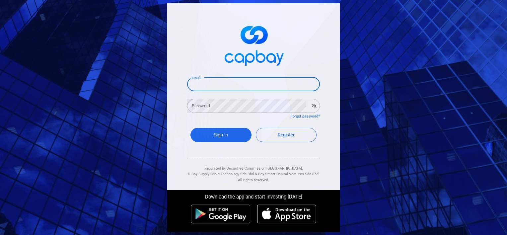
click at [234, 82] on input "Email" at bounding box center [253, 84] width 133 height 14
type input "[EMAIL_ADDRESS][DOMAIN_NAME]"
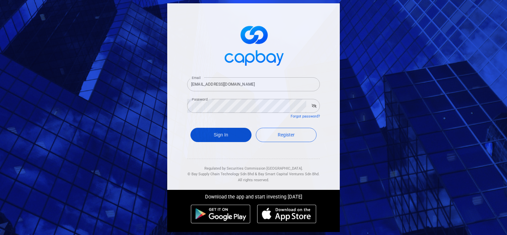
click at [228, 136] on button "Sign In" at bounding box center [220, 135] width 61 height 14
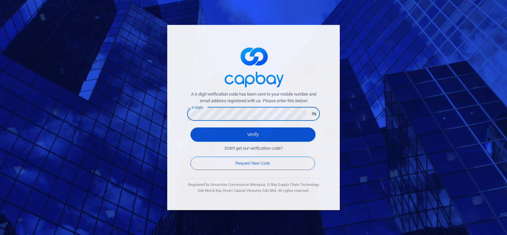
click at [232, 134] on button "Verify" at bounding box center [252, 134] width 125 height 14
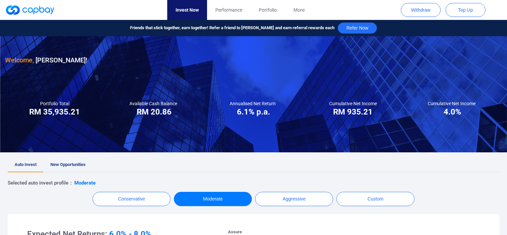
checkbox input "true"
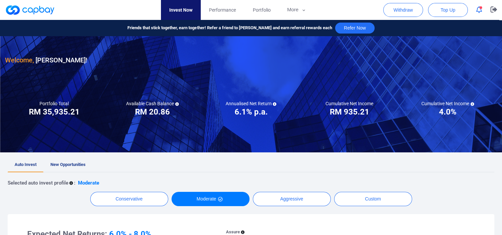
click at [479, 13] on icon "button" at bounding box center [479, 9] width 6 height 7
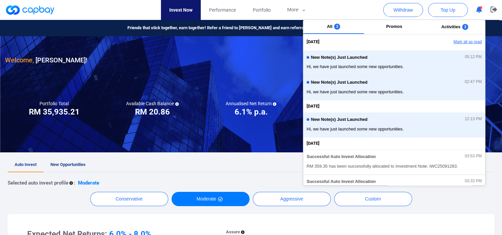
click at [455, 39] on button "Mark all as read" at bounding box center [449, 41] width 71 height 11
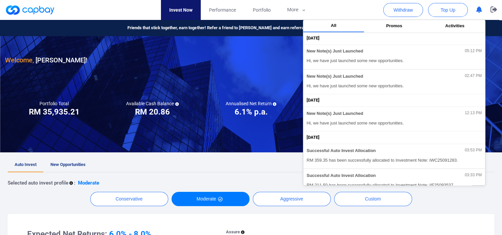
click at [147, 96] on div at bounding box center [251, 94] width 502 height 116
